Goal: Task Accomplishment & Management: Use online tool/utility

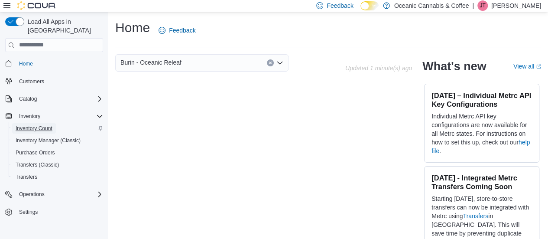
click at [48, 125] on span "Inventory Count" at bounding box center [34, 128] width 37 height 7
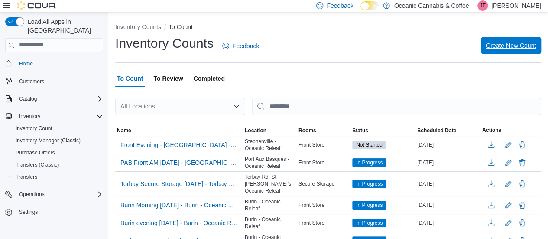
click at [524, 45] on span "Create New Count" at bounding box center [511, 45] width 50 height 9
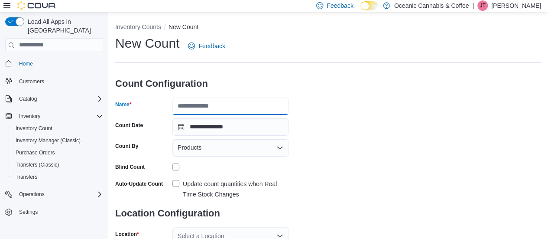
click at [249, 106] on input "Name" at bounding box center [230, 105] width 116 height 17
type input "**********"
click at [236, 152] on div "Products" at bounding box center [230, 147] width 116 height 17
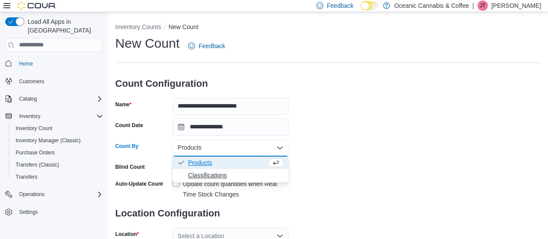
click at [216, 174] on span "Classifications" at bounding box center [235, 175] width 95 height 9
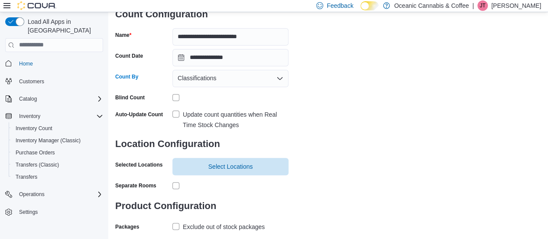
scroll to position [87, 0]
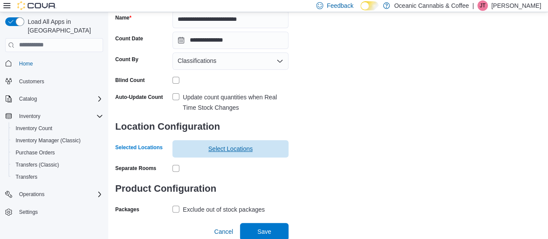
click at [258, 149] on span "Select Locations" at bounding box center [231, 148] width 106 height 17
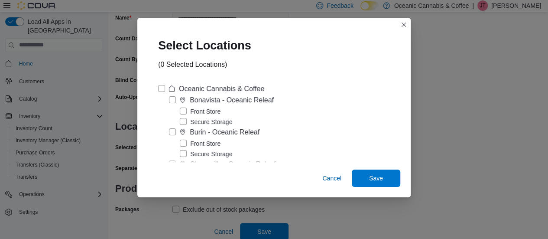
click at [188, 143] on label "Front Store" at bounding box center [200, 143] width 41 height 10
click at [377, 180] on span "Save" at bounding box center [376, 177] width 38 height 17
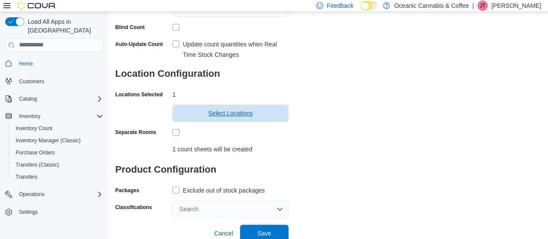
scroll to position [142, 0]
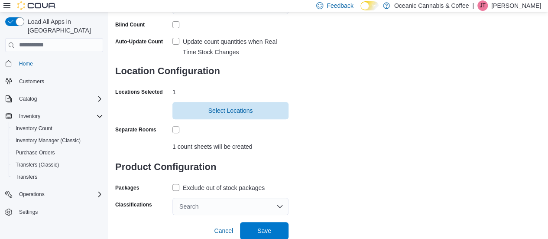
click at [172, 184] on label "Exclude out of stock packages" at bounding box center [218, 187] width 92 height 10
click at [284, 206] on div "Search" at bounding box center [230, 206] width 116 height 17
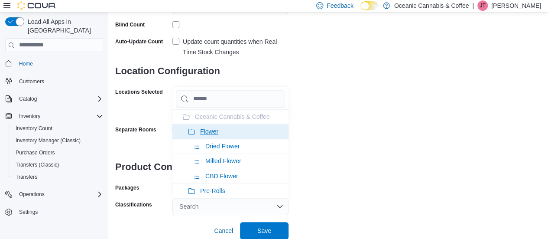
click at [214, 134] on li "Flower" at bounding box center [230, 131] width 116 height 15
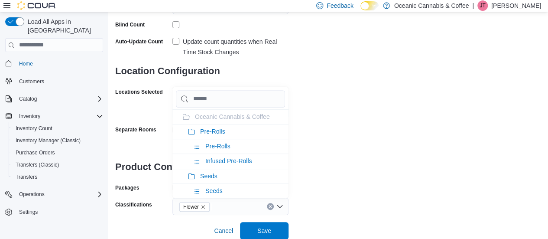
click at [214, 134] on li "Pre-Rolls" at bounding box center [230, 131] width 116 height 15
click at [214, 134] on li "Seeds" at bounding box center [230, 131] width 116 height 15
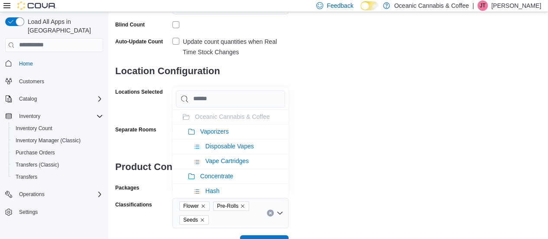
click at [214, 134] on li "Vaporizers" at bounding box center [230, 131] width 116 height 15
click at [214, 134] on li "Concentrate" at bounding box center [230, 131] width 116 height 15
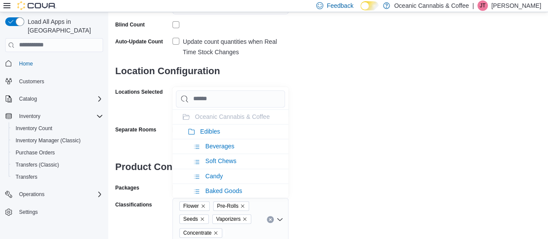
click at [214, 134] on li "Edibles" at bounding box center [230, 131] width 116 height 15
click at [214, 134] on li "Oil & Capsules" at bounding box center [230, 131] width 116 height 15
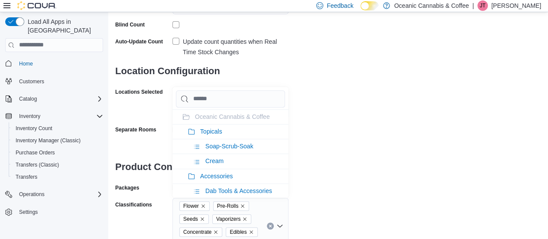
click at [214, 134] on li "Topicals" at bounding box center [230, 131] width 116 height 15
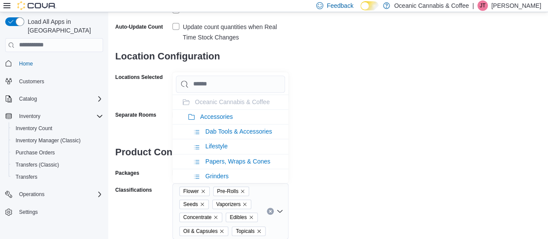
click at [403, 173] on div "**********" at bounding box center [328, 58] width 426 height 361
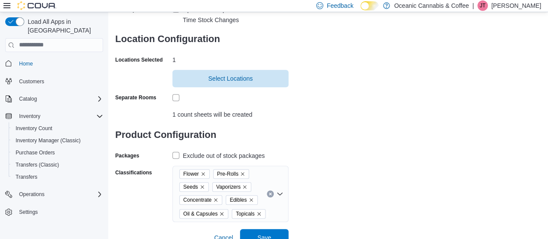
scroll to position [181, 0]
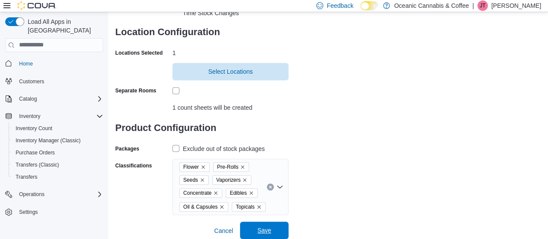
click at [265, 229] on span "Save" at bounding box center [264, 230] width 14 height 9
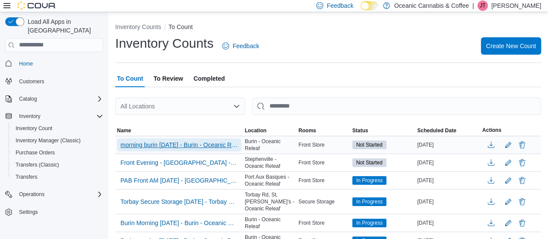
click at [164, 145] on span "morning burin [DATE] - Burin - Oceanic Releaf" at bounding box center [178, 144] width 117 height 9
